Goal: Task Accomplishment & Management: Manage account settings

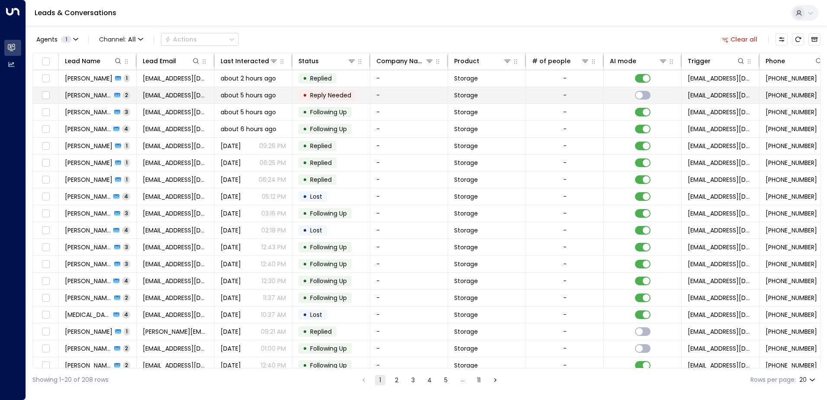
click at [73, 96] on span "[PERSON_NAME]" at bounding box center [88, 95] width 47 height 9
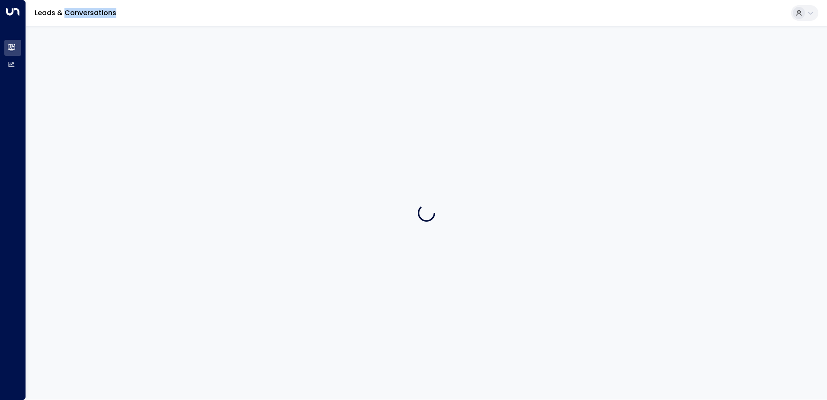
click at [73, 96] on div at bounding box center [426, 212] width 801 height 373
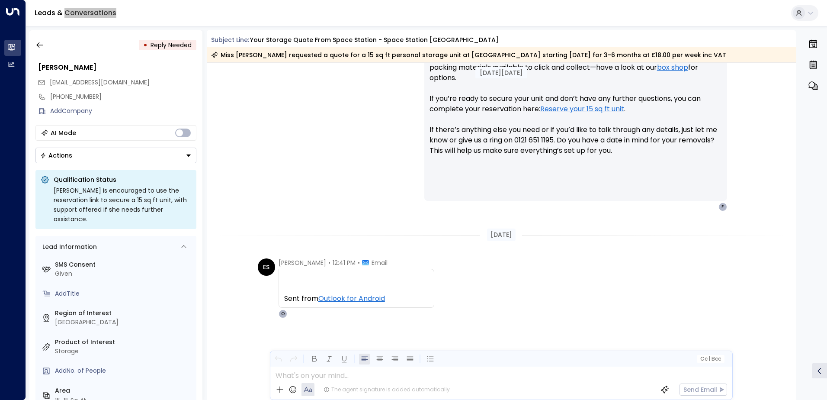
scroll to position [406, 0]
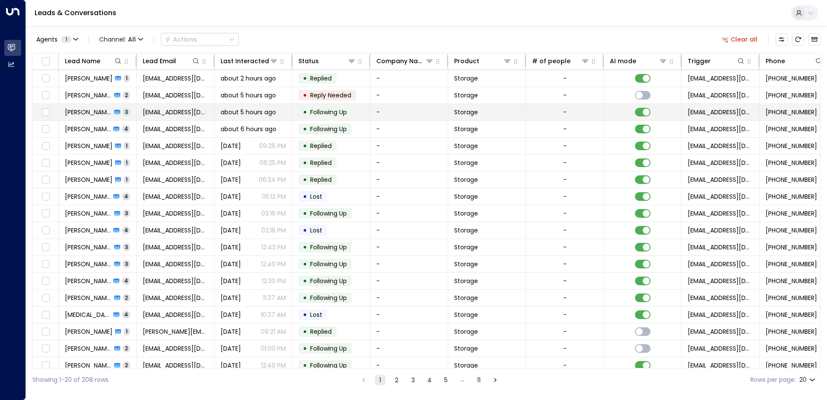
click at [82, 113] on span "[PERSON_NAME]" at bounding box center [88, 112] width 47 height 9
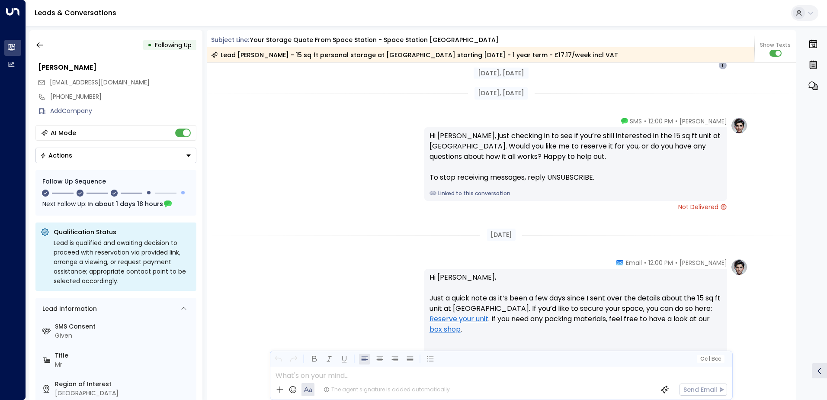
scroll to position [928, 0]
